Goal: Information Seeking & Learning: Check status

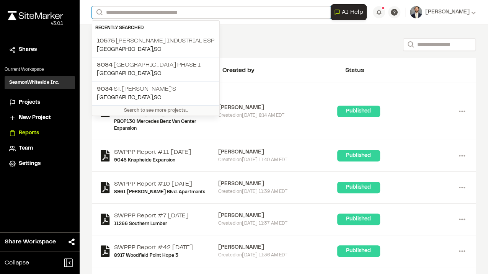
click at [190, 7] on input "Search" at bounding box center [211, 12] width 239 height 13
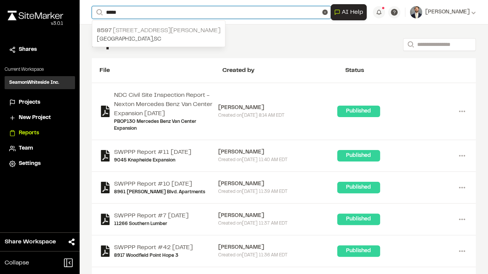
type input "*****"
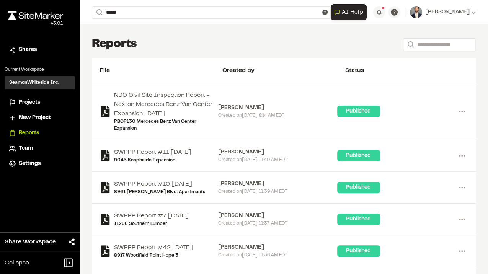
click at [152, 33] on p "8597 [STREET_ADDRESS][PERSON_NAME]" at bounding box center [159, 30] width 124 height 9
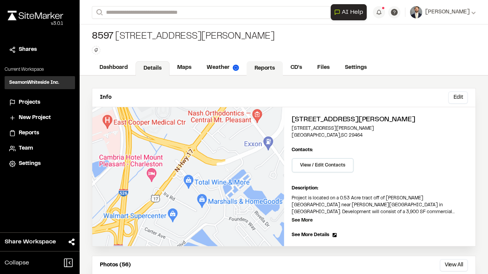
click at [252, 64] on link "Reports" at bounding box center [264, 68] width 36 height 15
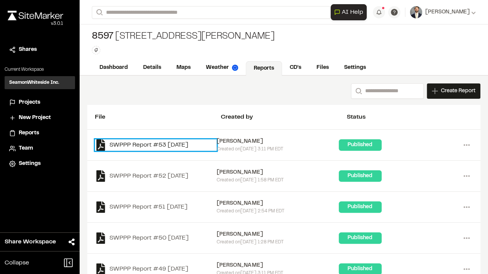
click at [162, 143] on link "SWPPP Report #53 [DATE]" at bounding box center [156, 144] width 122 height 11
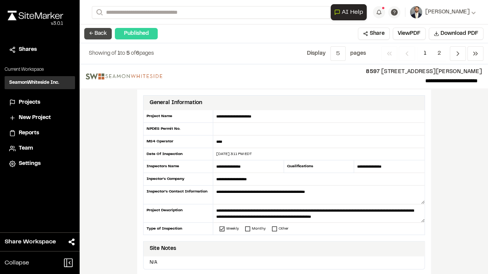
click at [99, 32] on button "← Back" at bounding box center [98, 33] width 28 height 11
